Goal: Navigation & Orientation: Find specific page/section

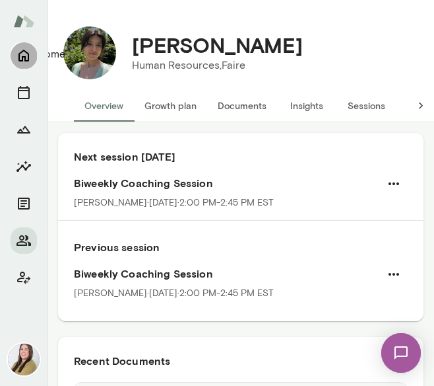
click at [24, 51] on icon "Home" at bounding box center [24, 56] width 16 height 16
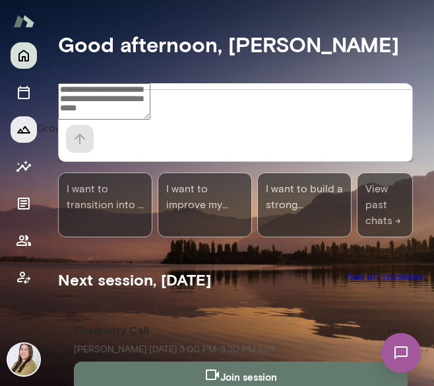
click at [25, 133] on icon "Growth Plan" at bounding box center [24, 129] width 16 height 16
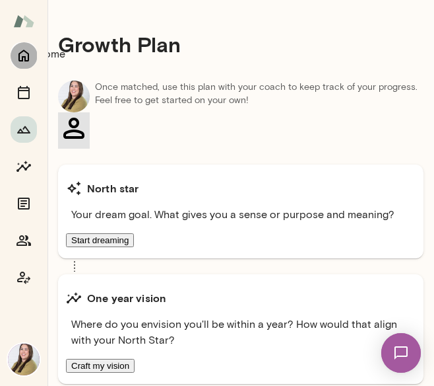
click at [28, 52] on icon "Home" at bounding box center [24, 56] width 16 height 16
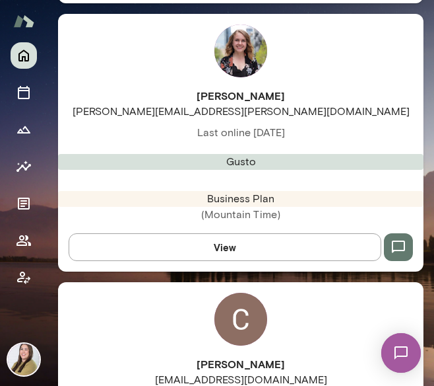
scroll to position [1254, 0]
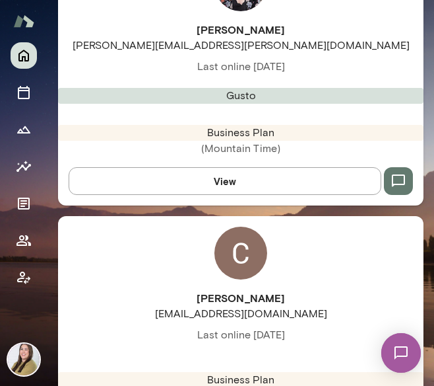
click at [224, 226] on img at bounding box center [241, 252] width 53 height 53
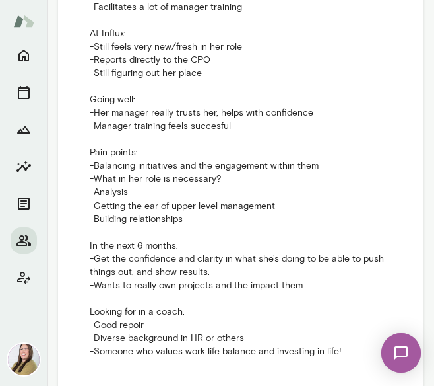
scroll to position [2175, 0]
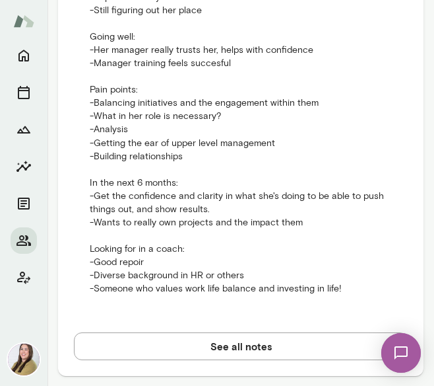
click at [255, 336] on button "See all notes" at bounding box center [241, 346] width 334 height 28
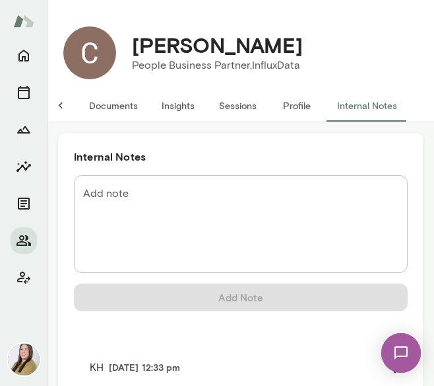
click at [78, 51] on img at bounding box center [89, 52] width 53 height 53
click at [12, 51] on button "Home" at bounding box center [24, 55] width 26 height 26
